Goal: Check status

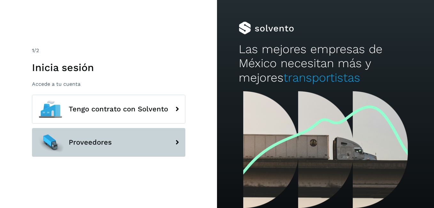
click at [164, 144] on button "Proveedores" at bounding box center [108, 142] width 153 height 29
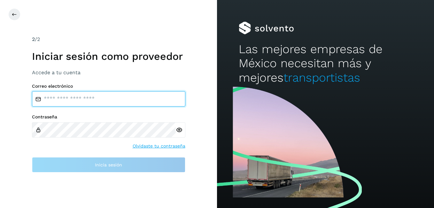
click at [153, 93] on input "email" at bounding box center [108, 98] width 153 height 15
paste input "**********"
type input "**********"
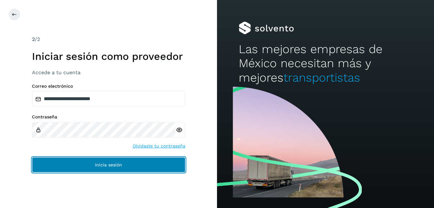
click at [128, 163] on button "Inicia sesión" at bounding box center [108, 164] width 153 height 15
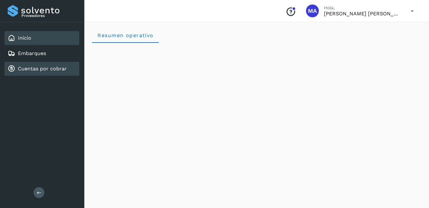
click at [64, 67] on link "Cuentas por cobrar" at bounding box center [42, 69] width 49 height 6
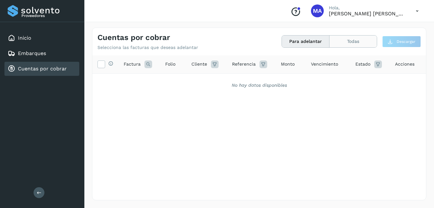
click at [344, 43] on button "Todas" at bounding box center [352, 41] width 47 height 12
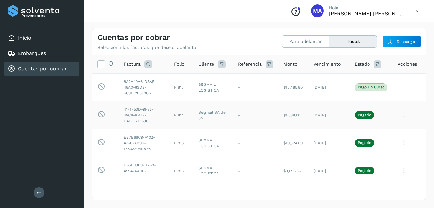
click at [400, 94] on icon at bounding box center [404, 87] width 13 height 13
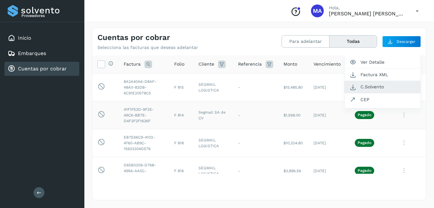
click at [372, 84] on button "C.Solvento" at bounding box center [382, 87] width 76 height 12
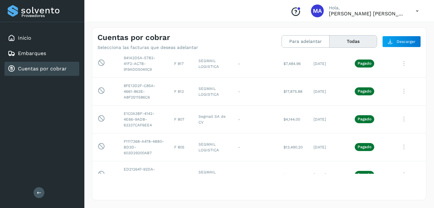
scroll to position [192, 0]
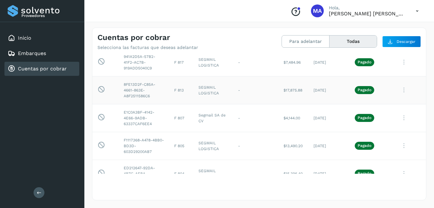
click at [232, 159] on div at bounding box center [217, 104] width 434 height 208
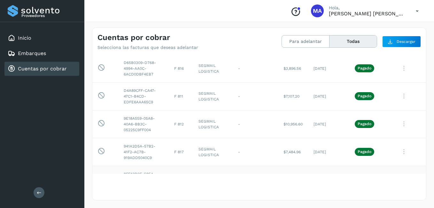
scroll to position [115, 0]
